Goal: Task Accomplishment & Management: Use online tool/utility

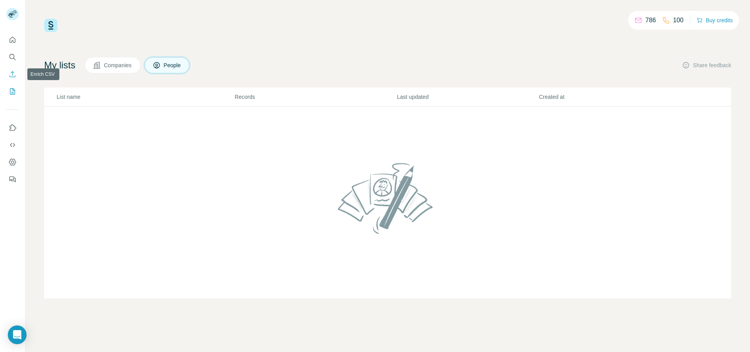
click at [13, 73] on icon "Enrich CSV" at bounding box center [13, 74] width 6 height 6
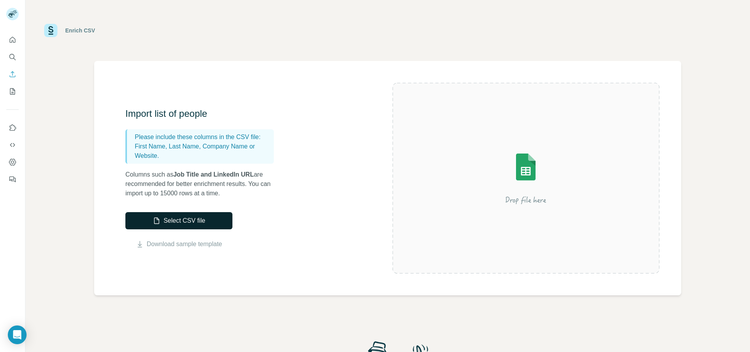
click at [194, 226] on button "Select CSV file" at bounding box center [178, 220] width 107 height 17
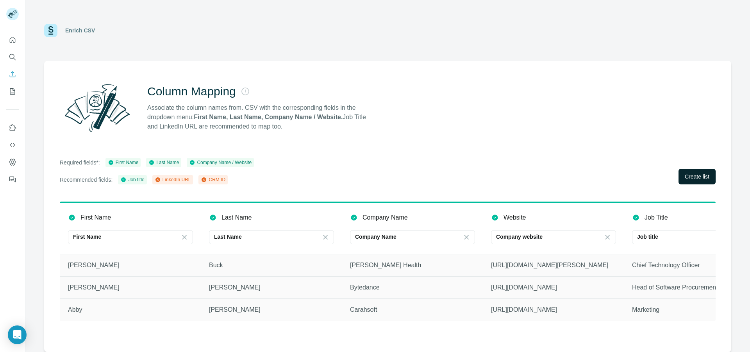
click at [700, 175] on span "Create list" at bounding box center [697, 177] width 25 height 8
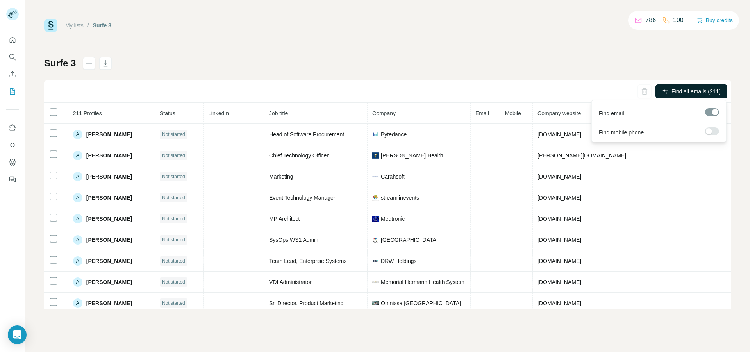
click at [693, 88] on span "Find all emails (211)" at bounding box center [696, 92] width 49 height 8
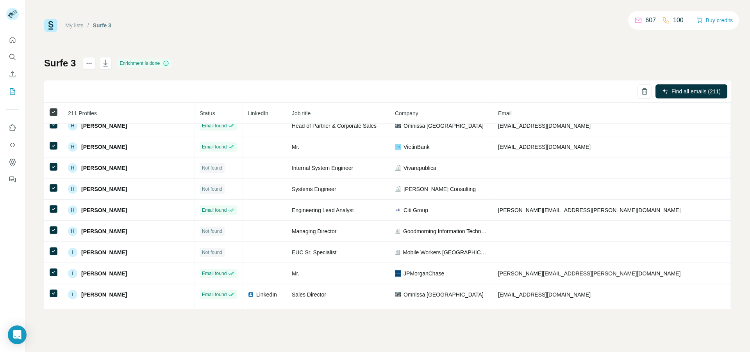
scroll to position [3688, 0]
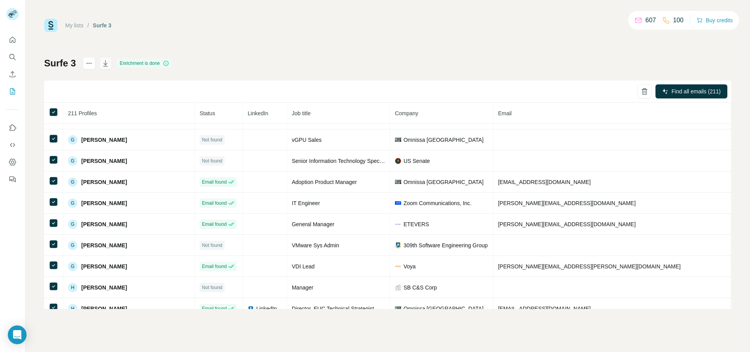
click at [106, 63] on icon "button" at bounding box center [106, 64] width 4 height 2
click at [99, 77] on div "Delete list" at bounding box center [132, 80] width 97 height 14
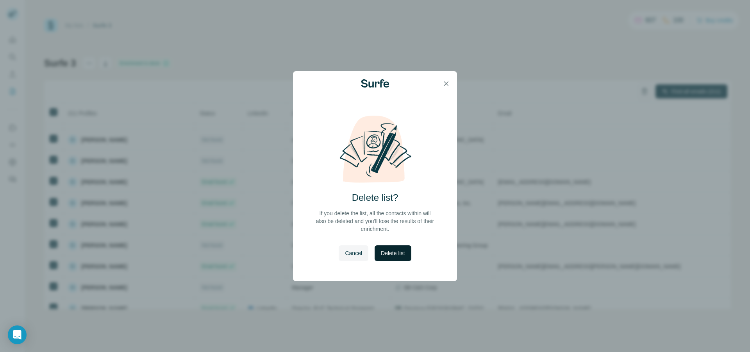
click at [399, 258] on button "Delete list" at bounding box center [393, 253] width 36 height 16
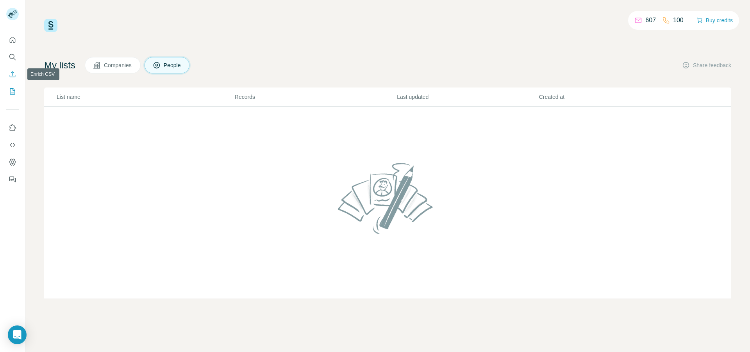
click at [11, 74] on icon "Enrich CSV" at bounding box center [13, 74] width 8 height 8
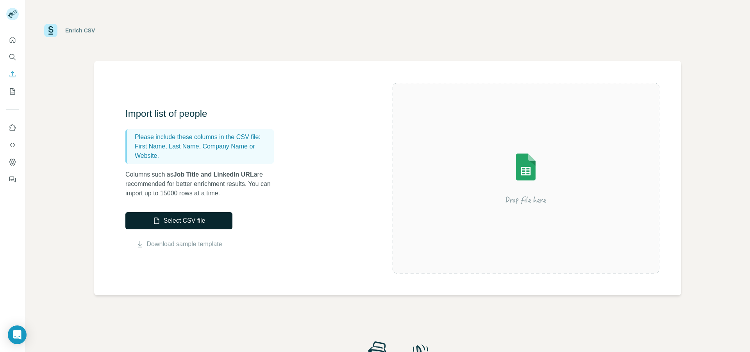
click at [190, 224] on button "Select CSV file" at bounding box center [178, 220] width 107 height 17
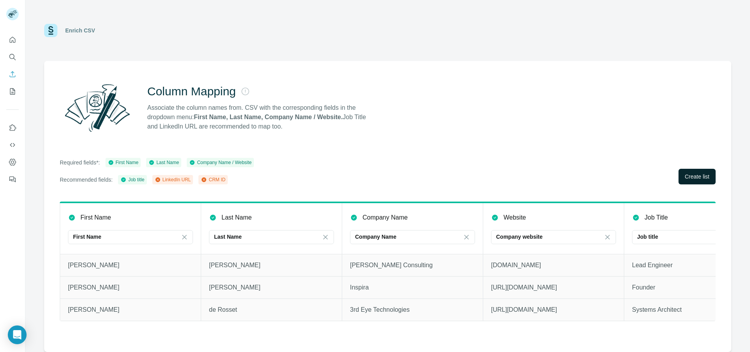
click at [699, 177] on span "Create list" at bounding box center [697, 177] width 25 height 8
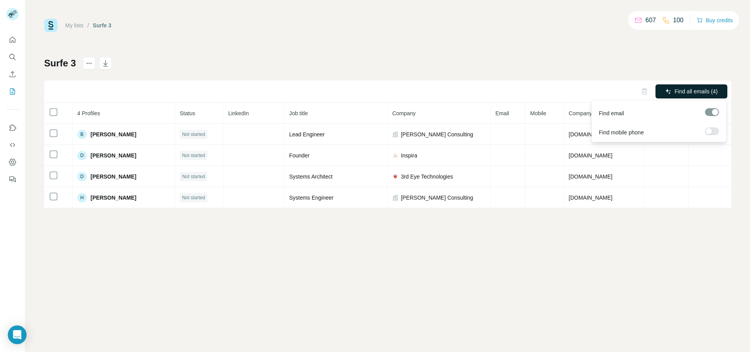
click at [696, 94] on span "Find all emails (4)" at bounding box center [696, 92] width 43 height 8
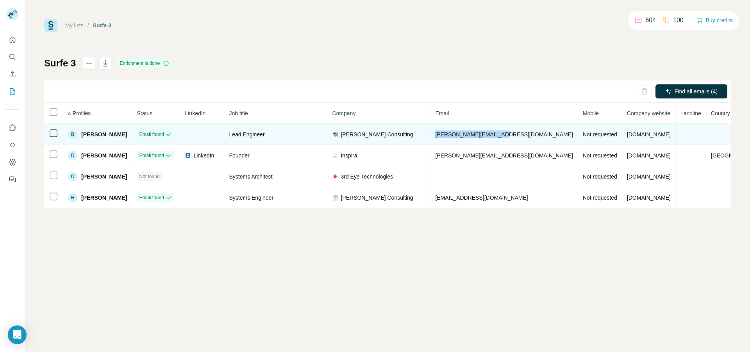
drag, startPoint x: 504, startPoint y: 135, endPoint x: 453, endPoint y: 135, distance: 50.8
click at [453, 135] on td "briany@handfordllc.com" at bounding box center [504, 134] width 147 height 21
copy span "briany@handfordllc.com"
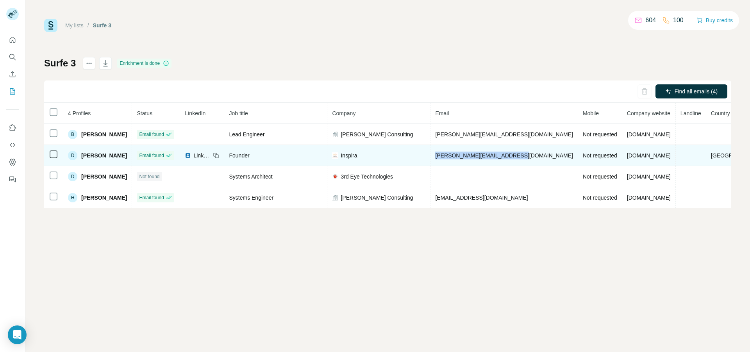
drag, startPoint x: 452, startPoint y: 156, endPoint x: 528, endPoint y: 155, distance: 76.2
click at [528, 155] on td "dustin@inspira-solutions.com" at bounding box center [504, 155] width 147 height 21
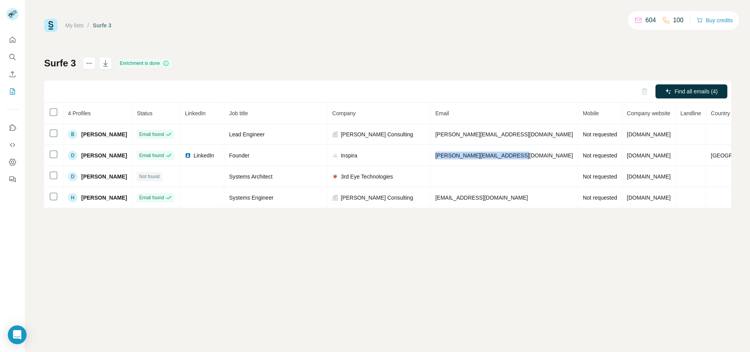
copy span "dustin@inspira-solutions.com"
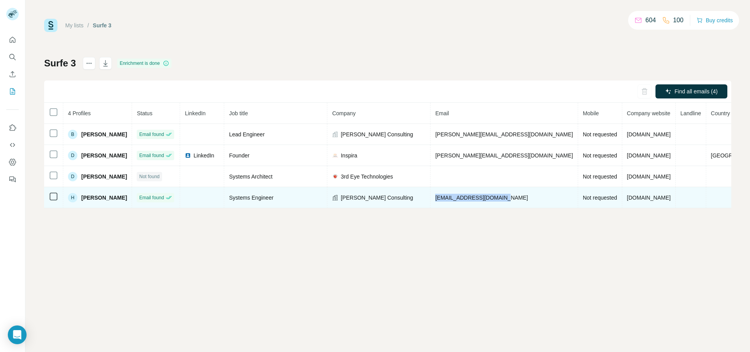
drag, startPoint x: 523, startPoint y: 197, endPoint x: 451, endPoint y: 198, distance: 71.5
click at [451, 198] on td "hunterr@handfordllc.com" at bounding box center [504, 197] width 147 height 21
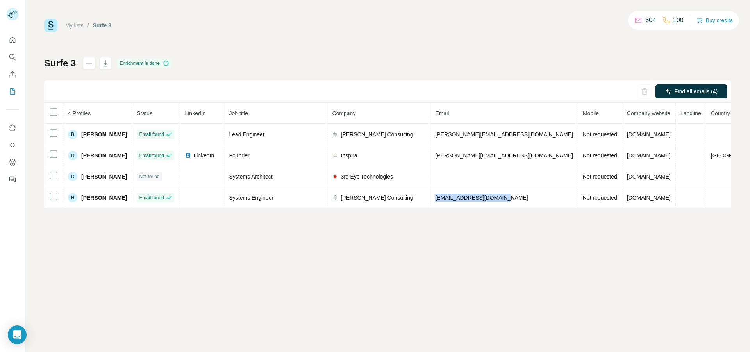
copy span "hunterr@handfordllc.com"
